Goal: Check status

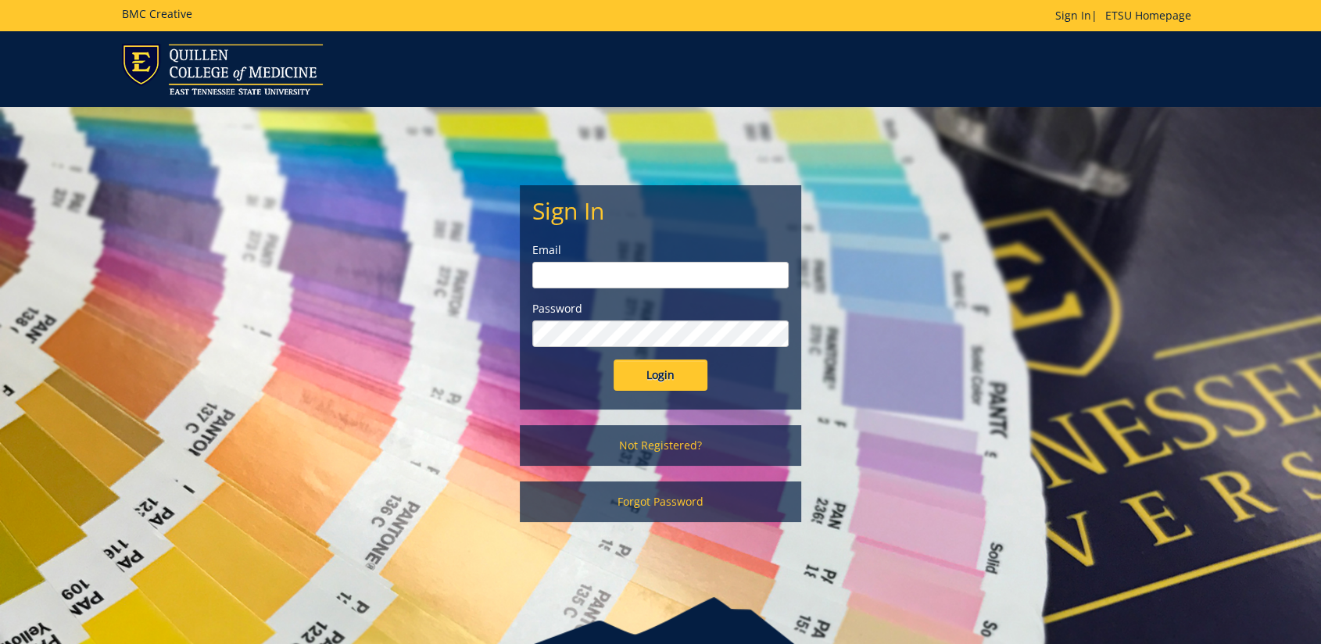
type input "[EMAIL_ADDRESS][DOMAIN_NAME]"
click at [663, 364] on input "Login" at bounding box center [660, 374] width 94 height 31
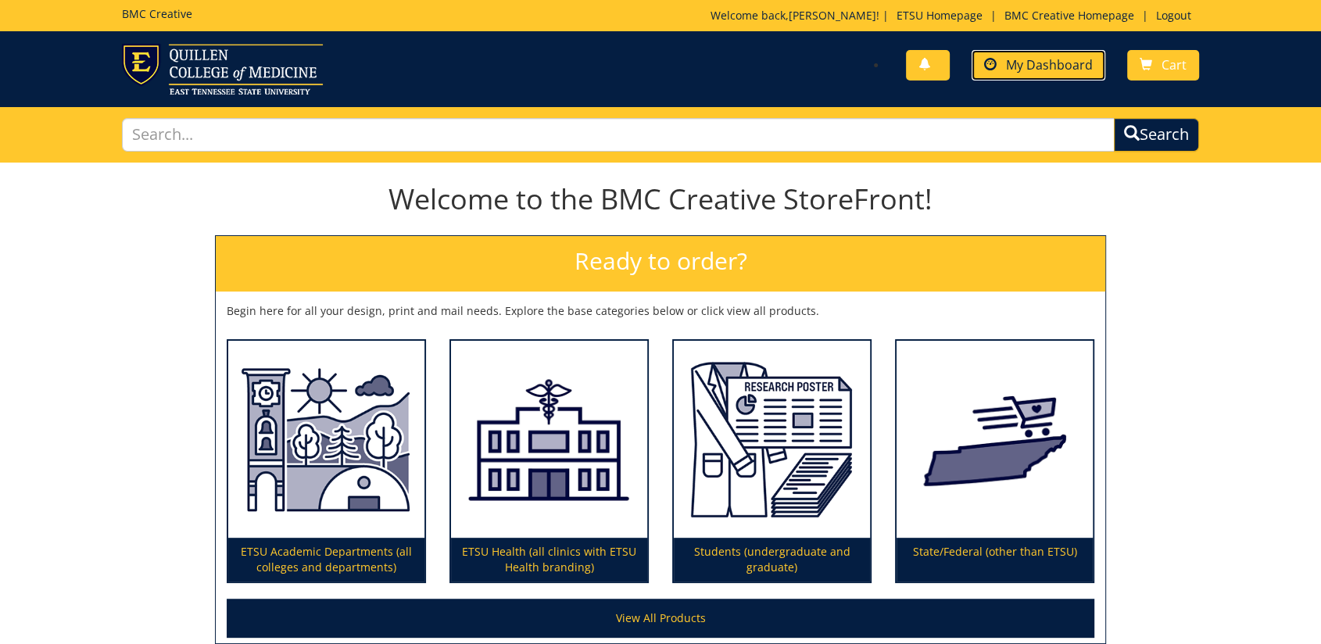
click at [1044, 53] on link "My Dashboard" at bounding box center [1038, 65] width 134 height 30
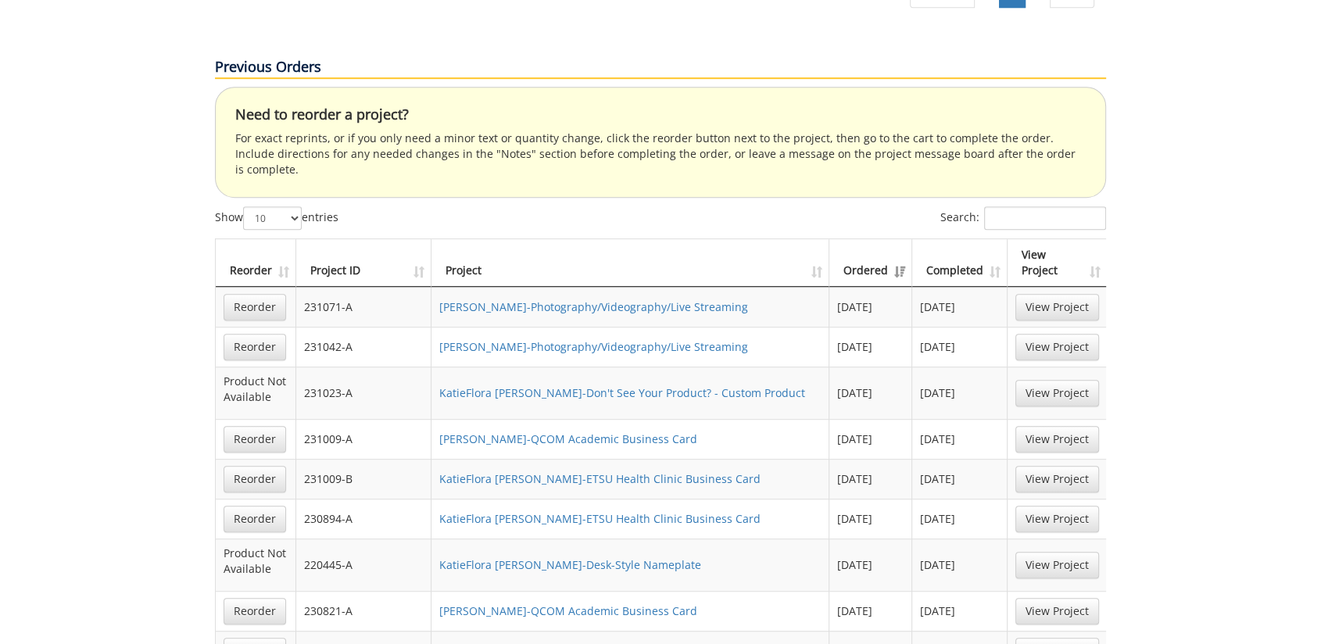
scroll to position [694, 0]
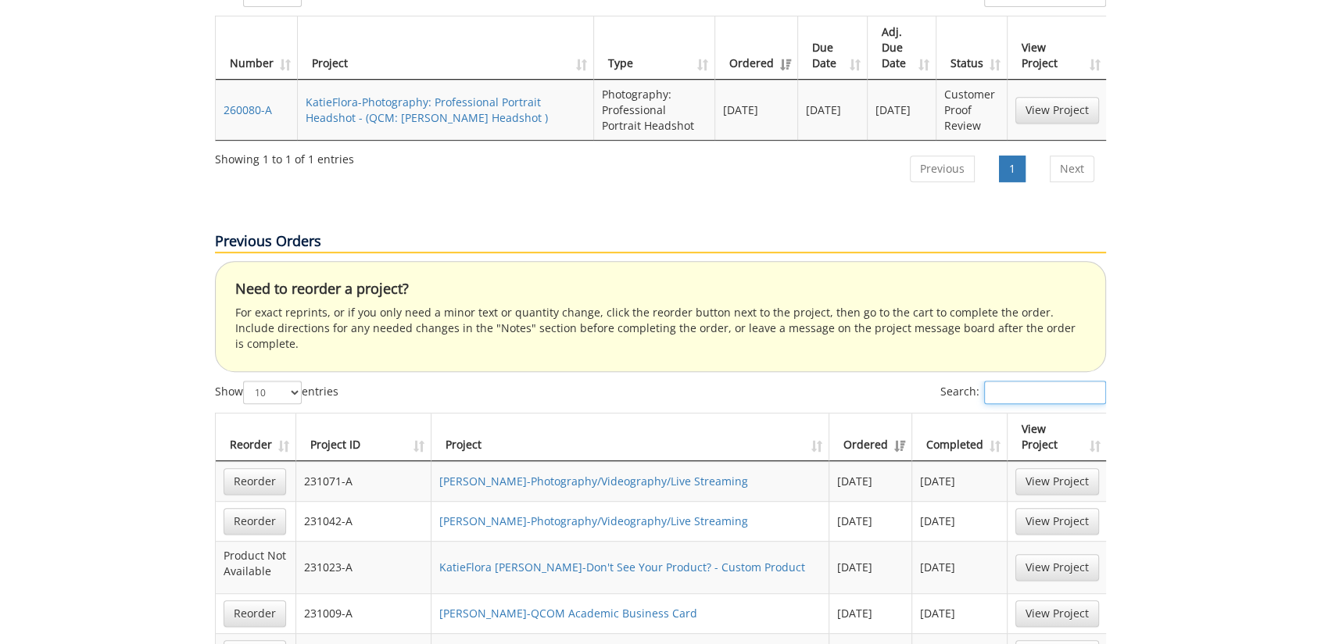
click at [1014, 381] on input "Search:" at bounding box center [1045, 392] width 122 height 23
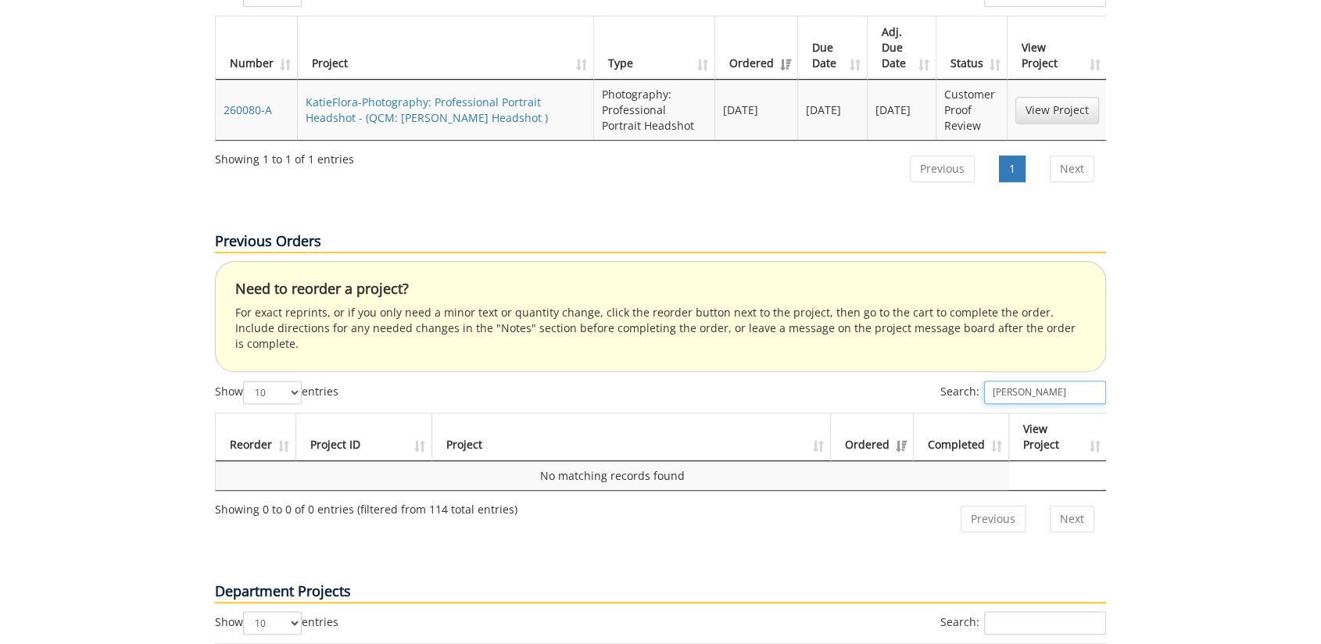
scroll to position [1042, 0]
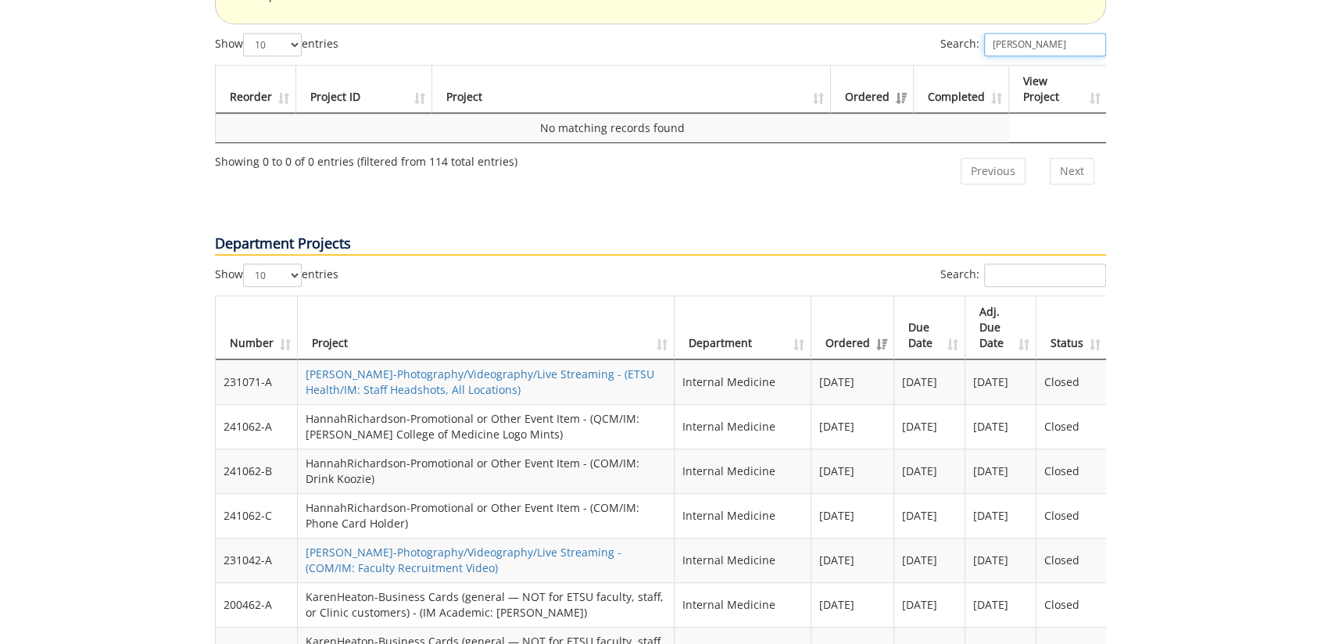
type input "falasca"
click at [1003, 263] on input "Search:" at bounding box center [1045, 274] width 122 height 23
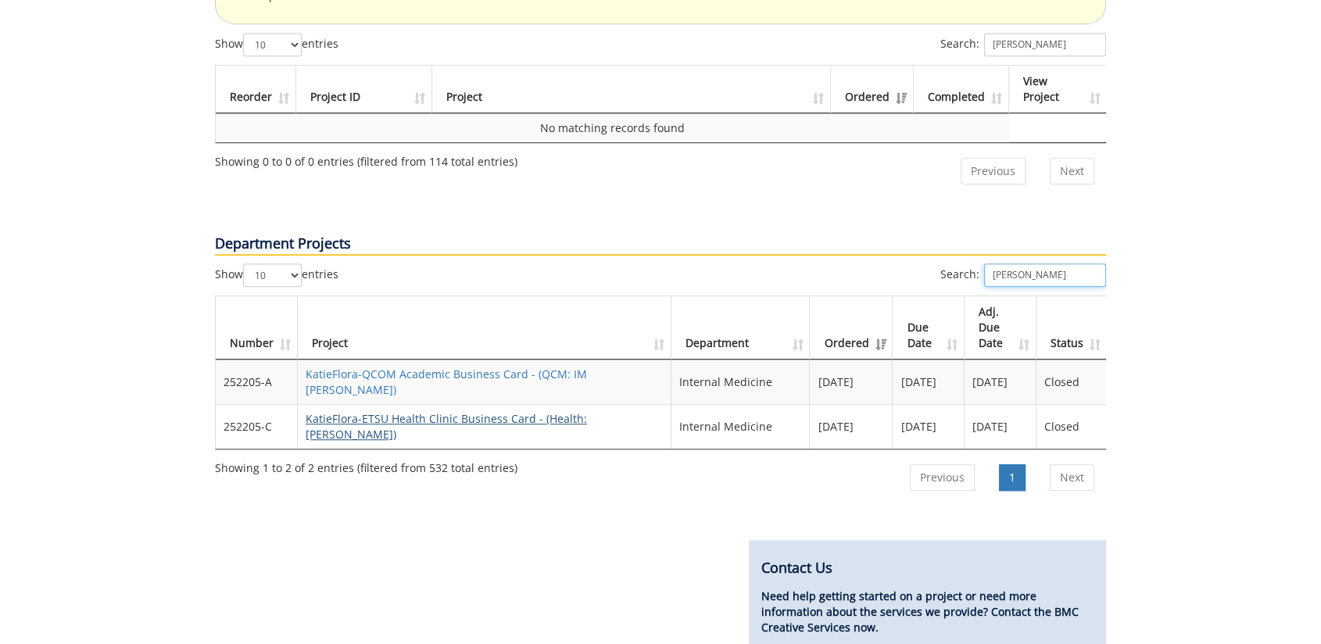
type input "falasca"
click at [431, 411] on link "KatieFlora-ETSU Health Clinic Business Card - (Health: Falasca BC)" at bounding box center [446, 426] width 281 height 30
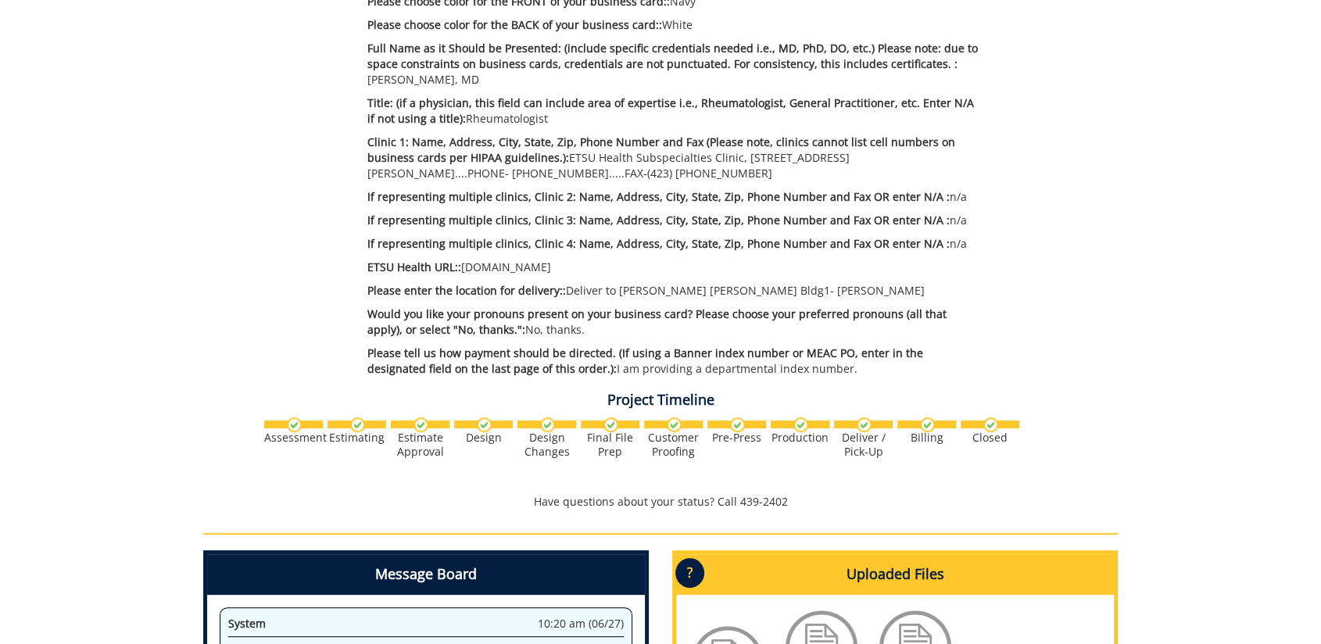
scroll to position [347, 0]
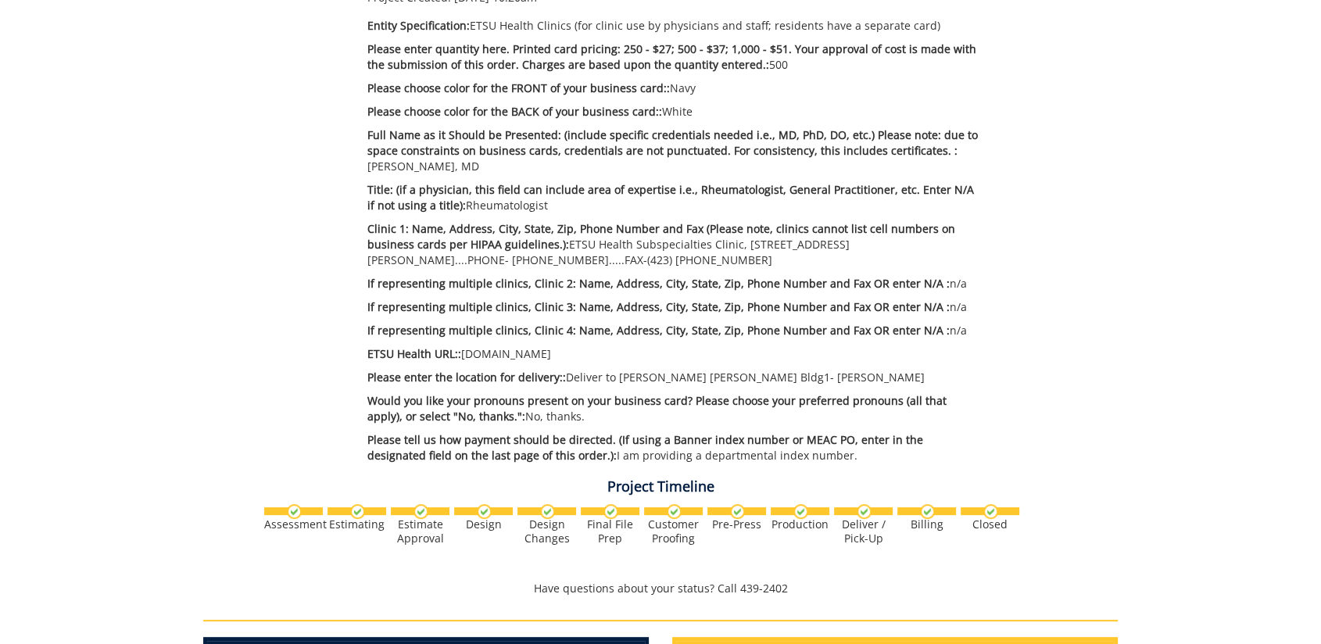
drag, startPoint x: 560, startPoint y: 241, endPoint x: 660, endPoint y: 258, distance: 102.1
click at [660, 258] on p "Clinic 1: Name, Address, City, State, Zip, Phone Number and Fax (Please note, c…" at bounding box center [673, 244] width 612 height 47
drag, startPoint x: 660, startPoint y: 258, endPoint x: 619, endPoint y: 255, distance: 41.5
copy p "ETSU Health Subspecialties Clinic, 329 N. State of Franklin Rd., Johnson City, …"
